Goal: Information Seeking & Learning: Learn about a topic

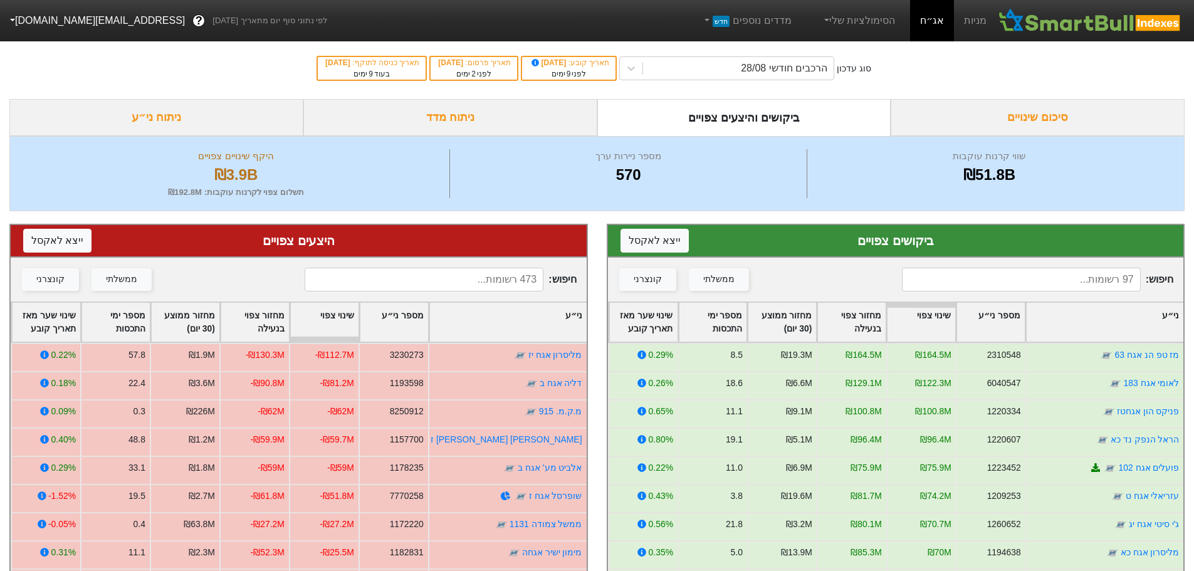
click at [478, 123] on div "ניתוח מדד" at bounding box center [450, 117] width 294 height 37
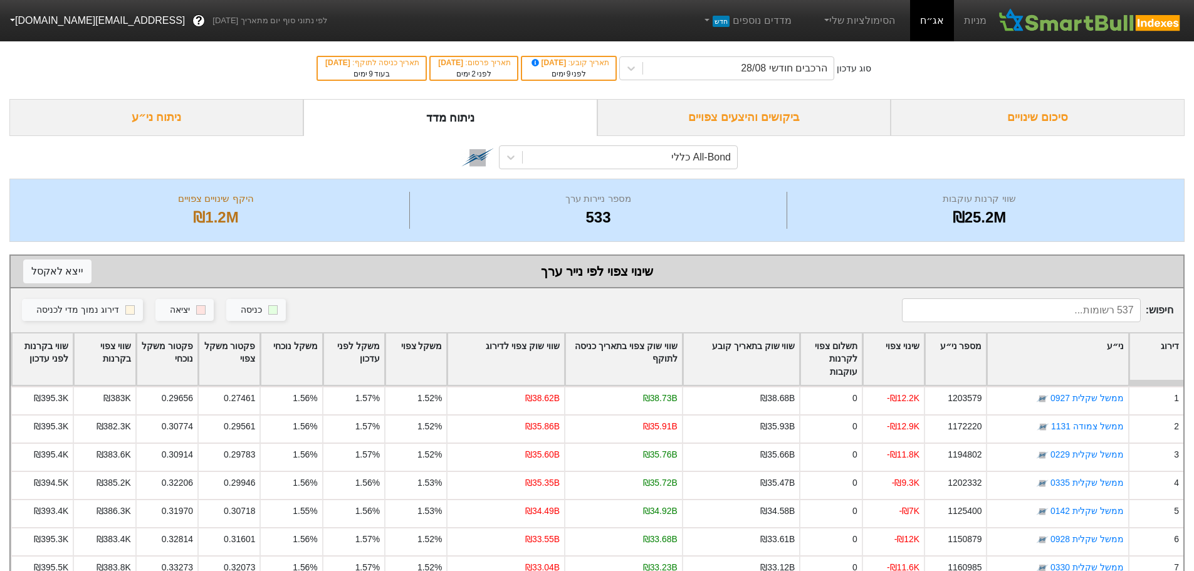
click at [1018, 112] on div "סיכום שינויים" at bounding box center [1037, 117] width 294 height 37
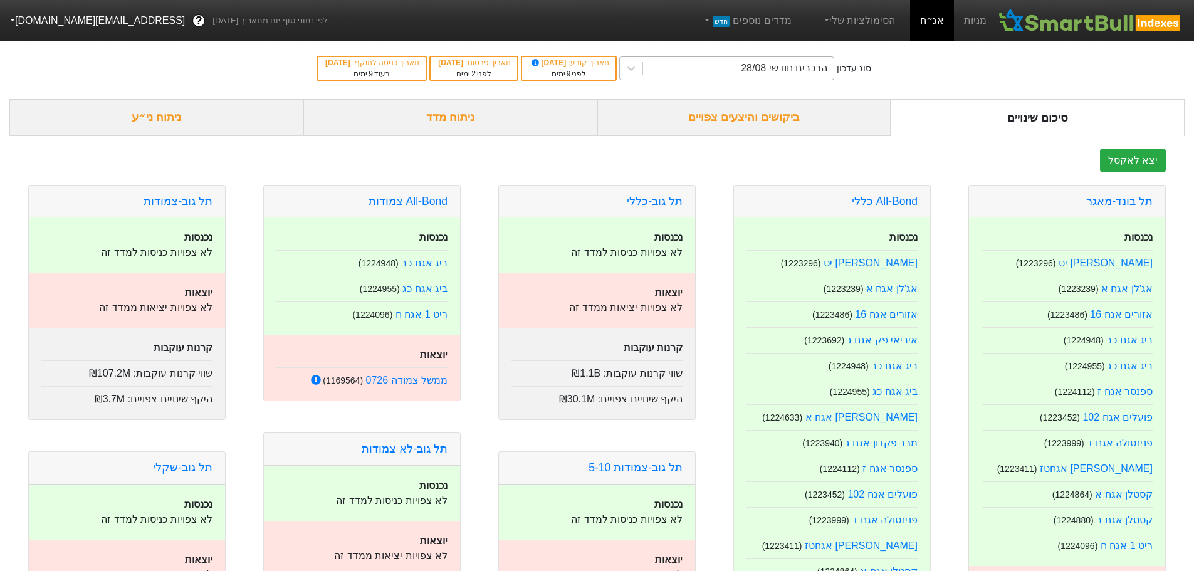
click at [687, 67] on div "הרכבים חודשי 28/08" at bounding box center [738, 68] width 190 height 23
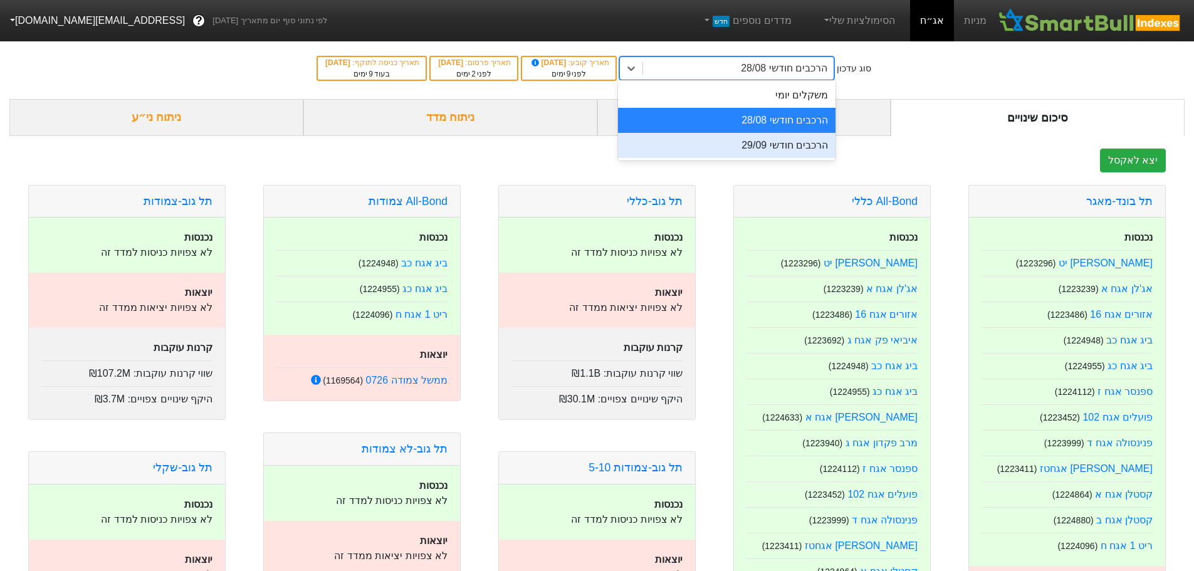
click at [732, 140] on div "הרכבים חודשי 29/09" at bounding box center [726, 145] width 217 height 25
